Goal: Information Seeking & Learning: Learn about a topic

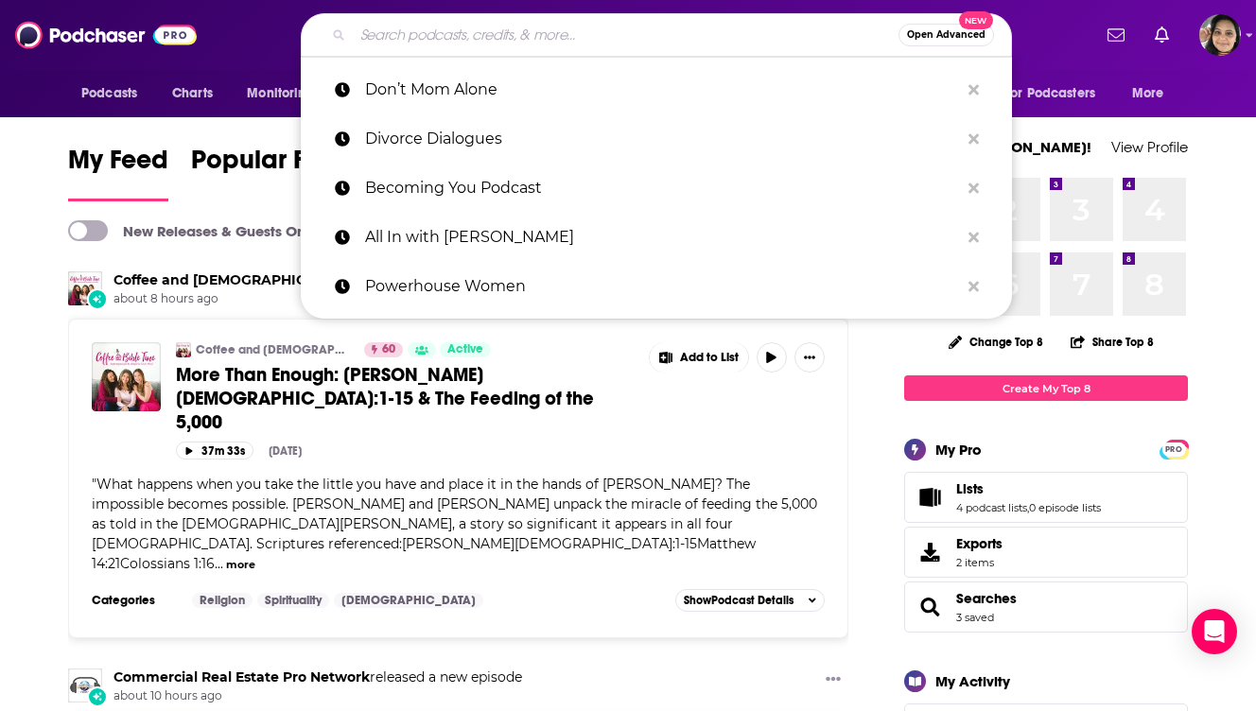
click at [511, 30] on input "Search podcasts, credits, & more..." at bounding box center [626, 35] width 546 height 30
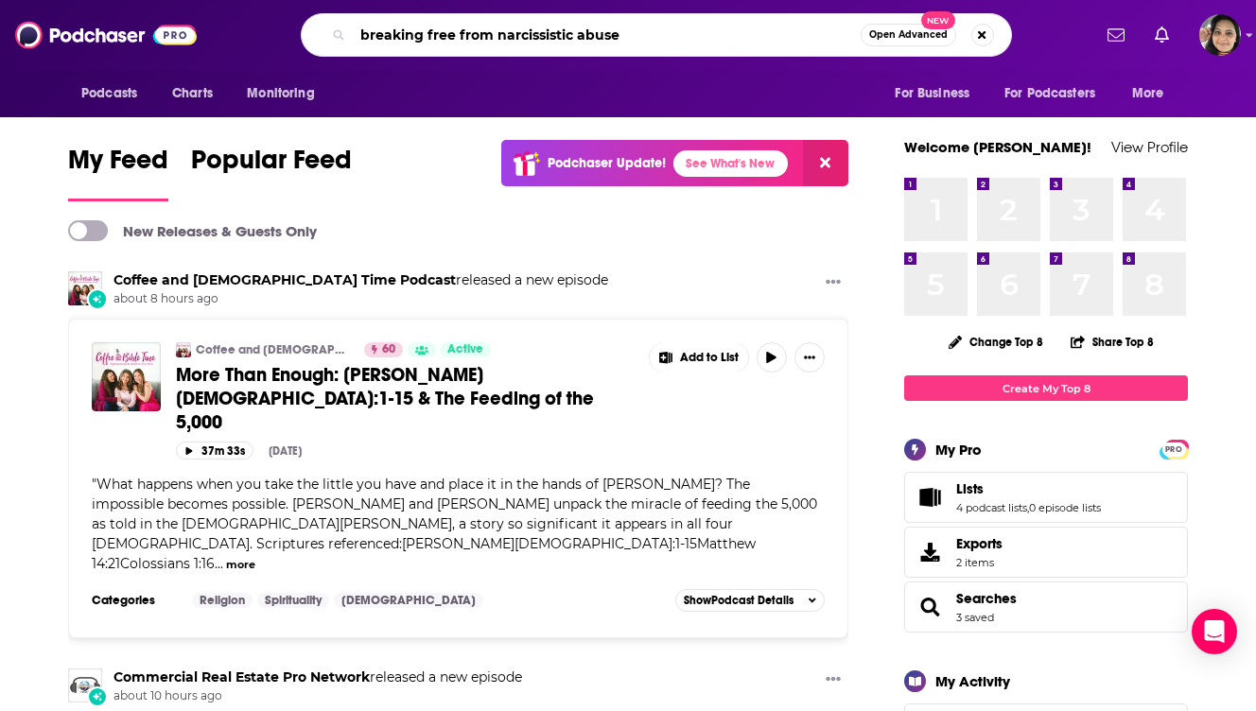
type input "breaking free from narcissistic abuse"
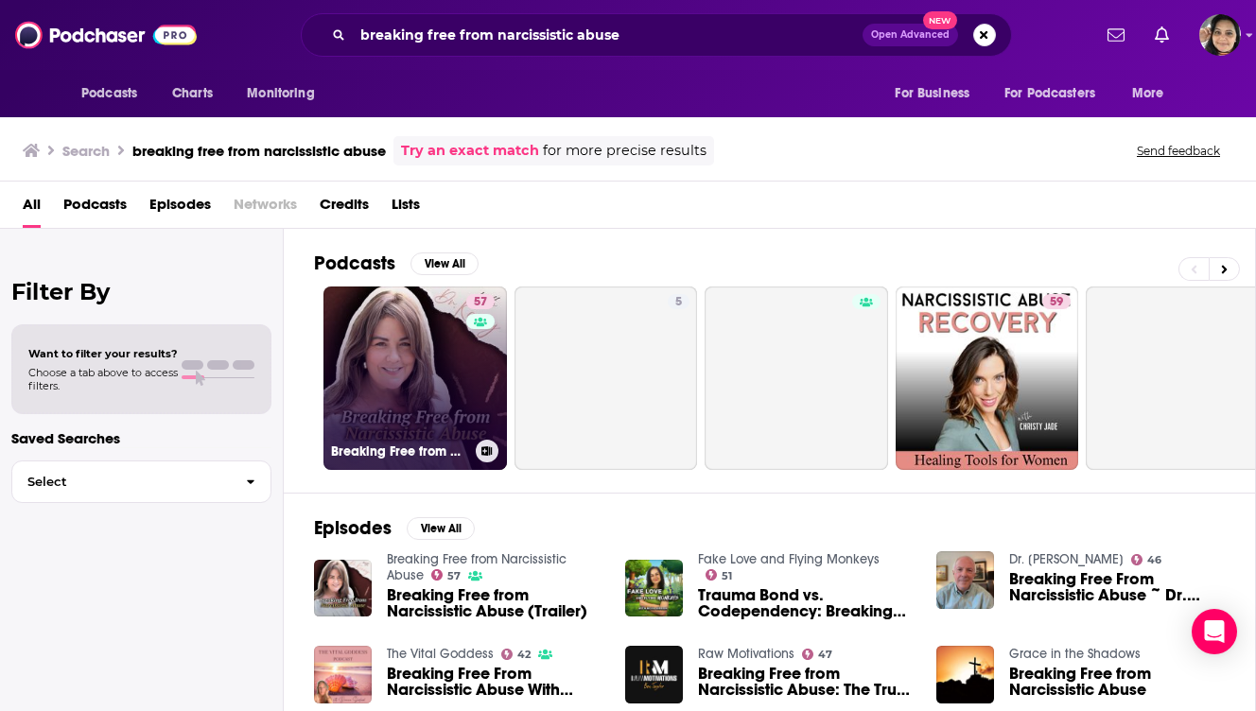
click at [451, 355] on link "57 Breaking Free from Narcissistic Abuse" at bounding box center [414, 377] width 183 height 183
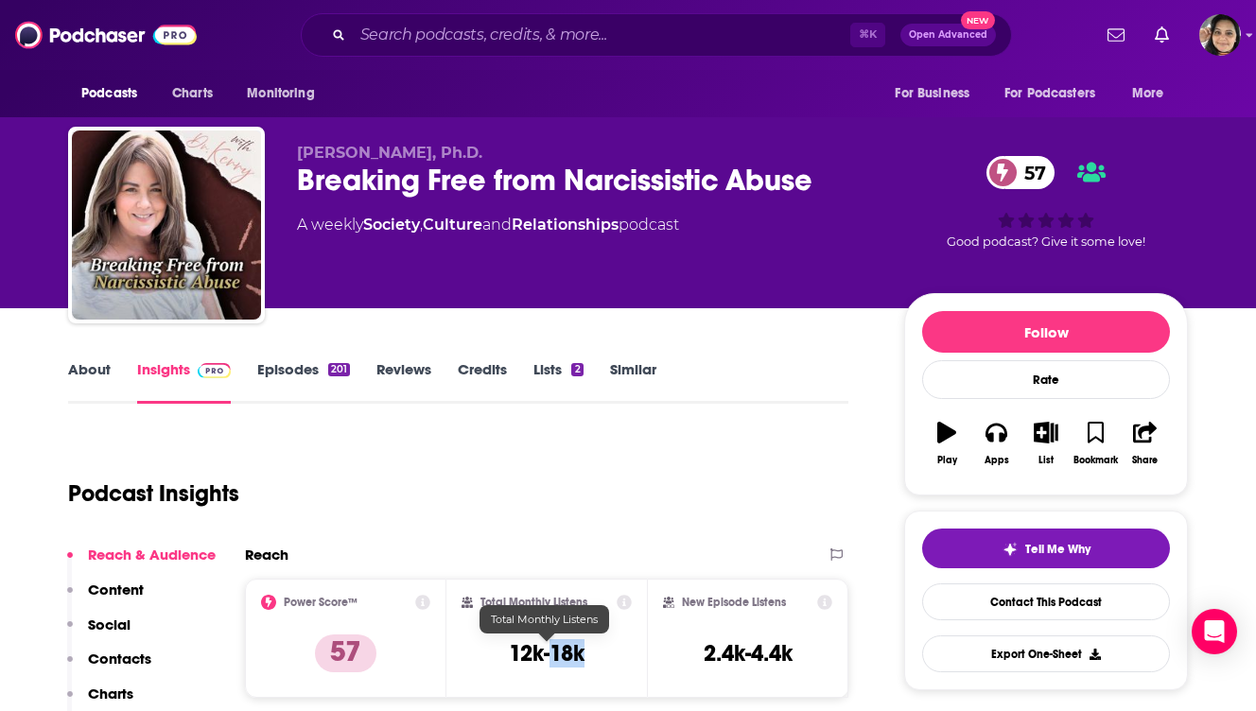
drag, startPoint x: 553, startPoint y: 661, endPoint x: 600, endPoint y: 659, distance: 47.3
click at [600, 659] on div "Total Monthly Listens 12k-18k" at bounding box center [546, 638] width 171 height 87
copy h3 "18k"
